Goal: Find specific page/section: Find specific page/section

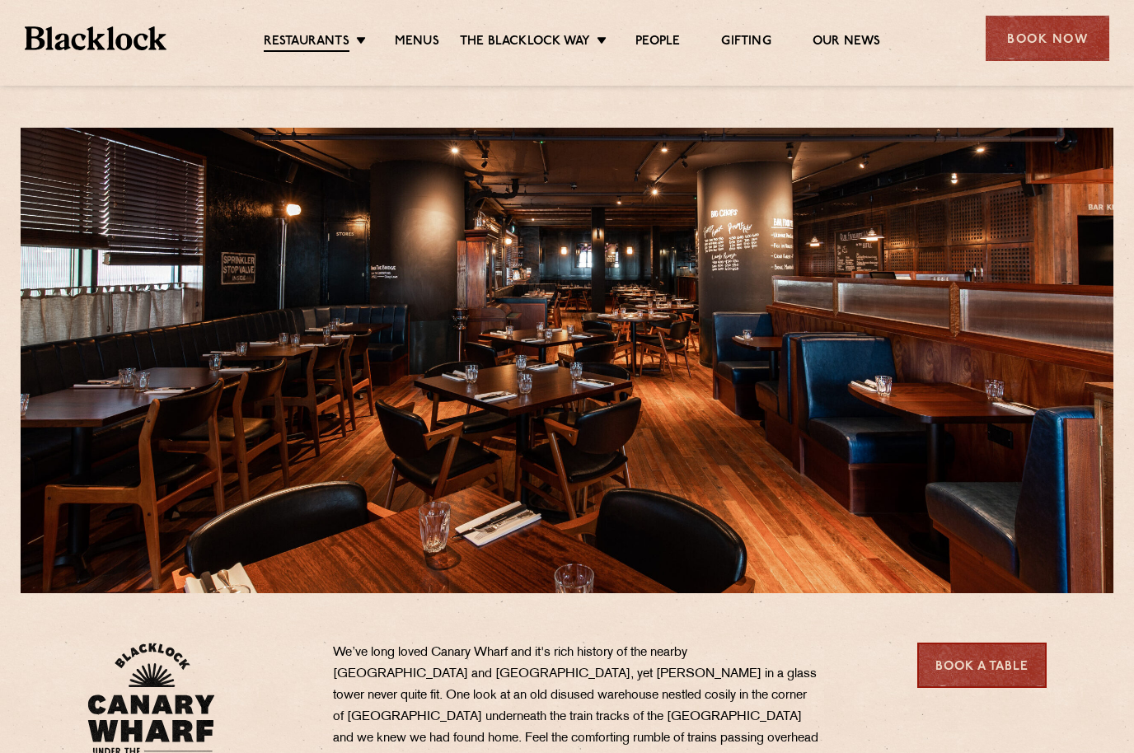
click at [410, 42] on link "Menus" at bounding box center [417, 42] width 44 height 16
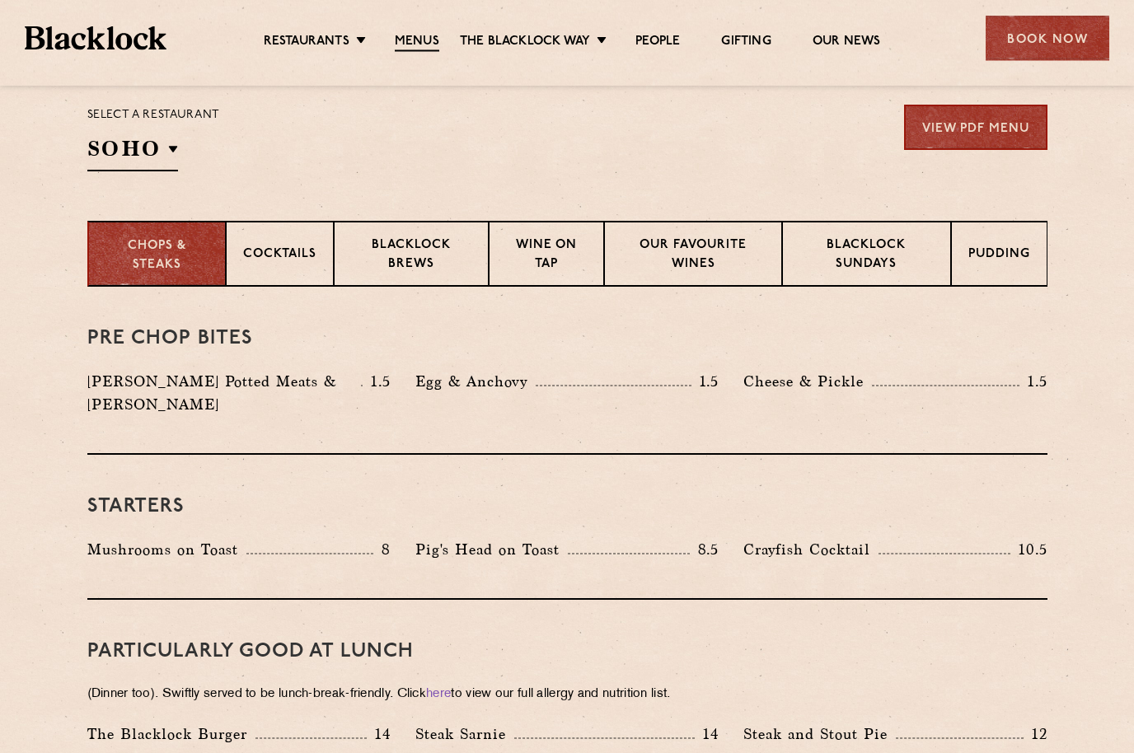
scroll to position [541, 0]
click at [0, 0] on p "Canary Wharf" at bounding box center [0, 0] width 0 height 0
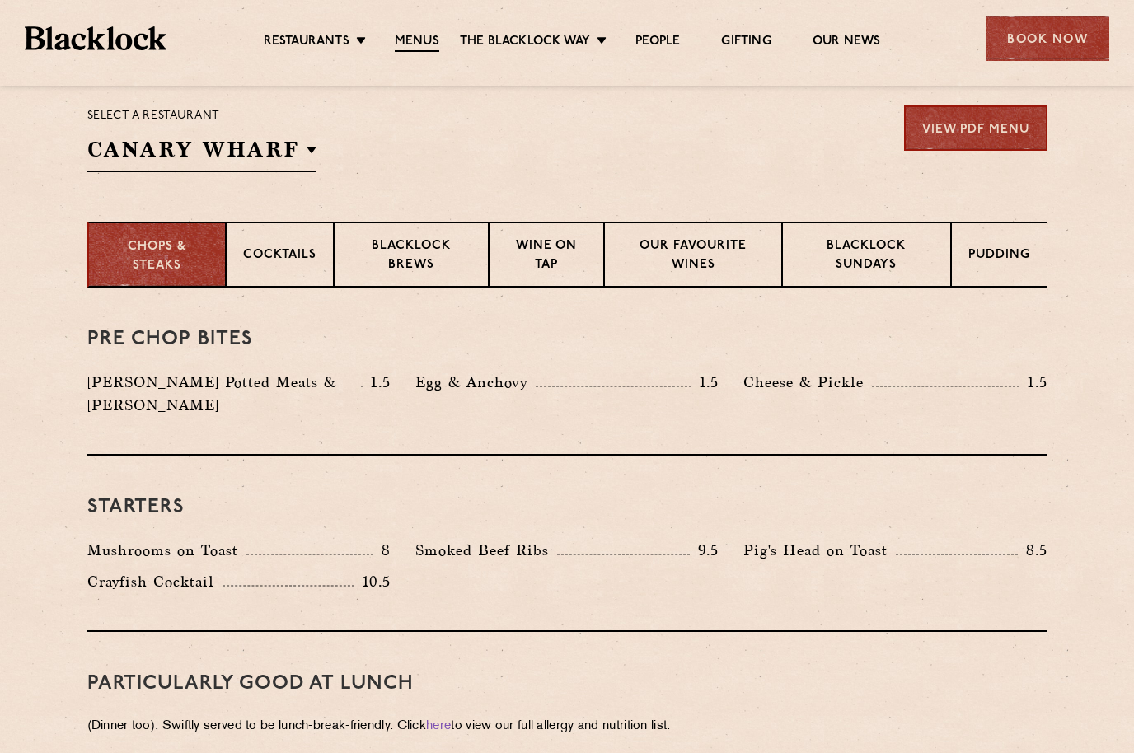
click at [828, 322] on div "Pre Chop Bites Blacklock Potted Meats & Kimchi 1.5 Egg & Anchovy 1.5 Cheese & P…" at bounding box center [567, 372] width 960 height 168
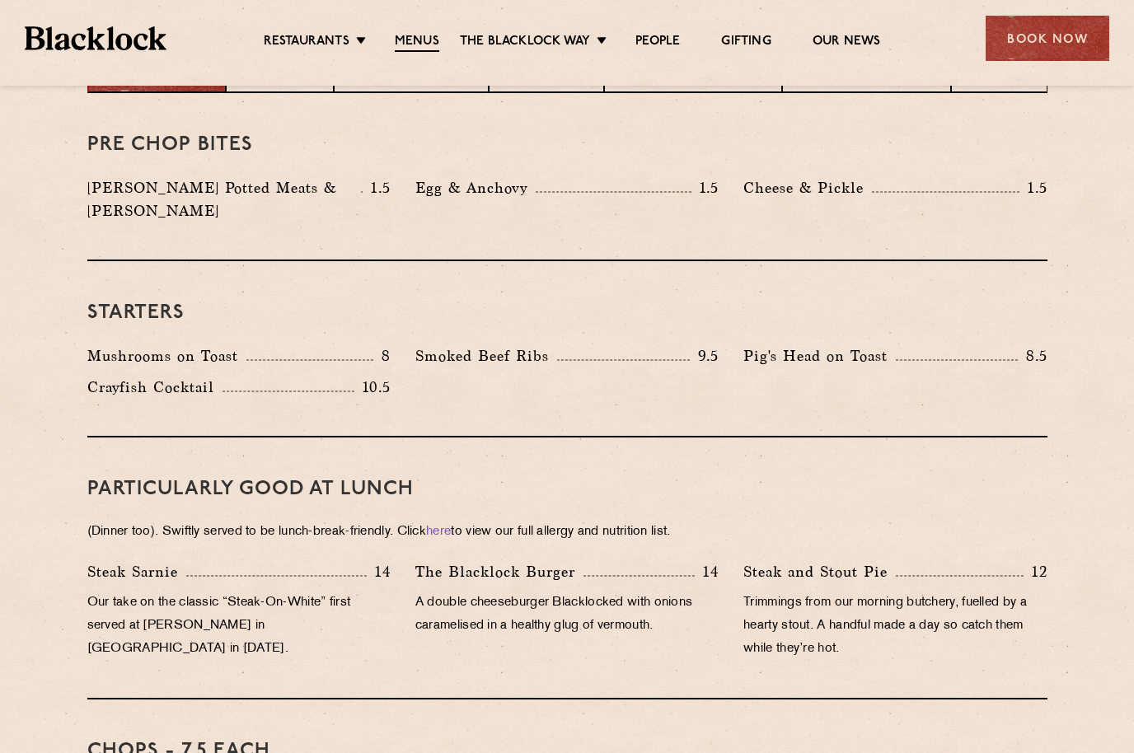
scroll to position [735, 0]
